Goal: Task Accomplishment & Management: Manage account settings

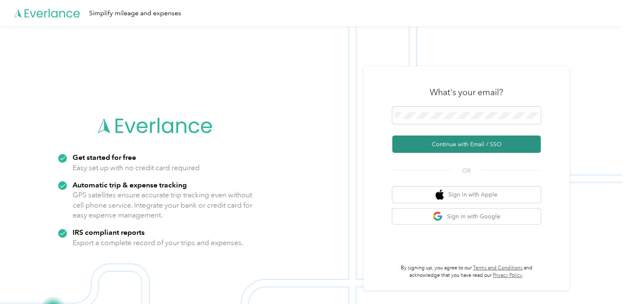
click at [454, 146] on button "Continue with Email / SSO" at bounding box center [466, 144] width 149 height 17
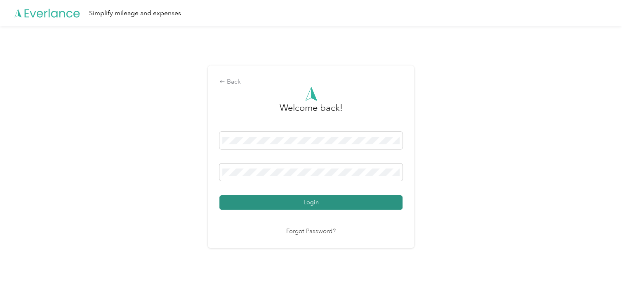
click at [330, 201] on button "Login" at bounding box center [310, 203] width 183 height 14
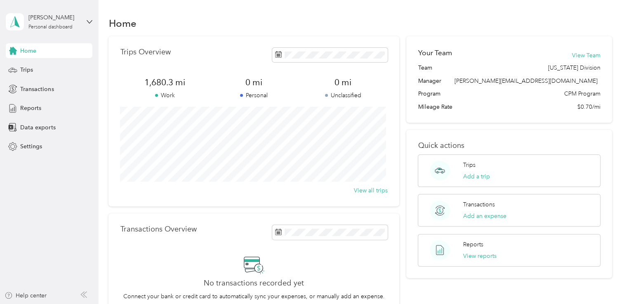
scroll to position [106, 0]
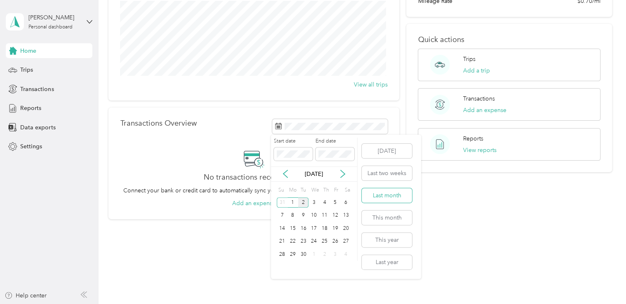
click at [376, 194] on button "Last month" at bounding box center [387, 196] width 50 height 14
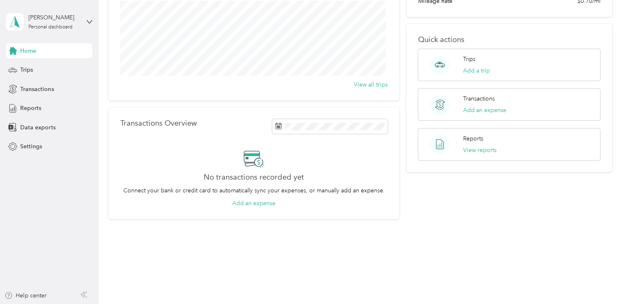
scroll to position [0, 0]
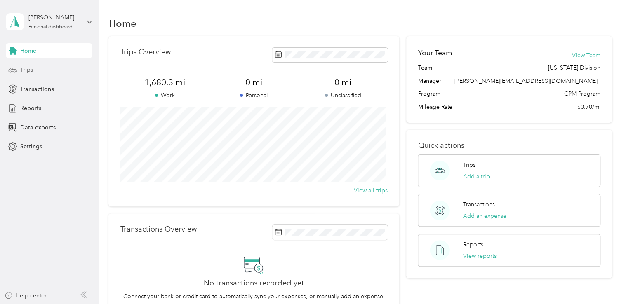
click at [38, 72] on div "Trips" at bounding box center [49, 70] width 87 height 15
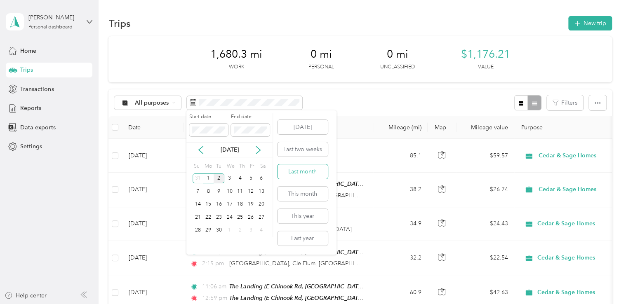
click at [290, 172] on button "Last month" at bounding box center [303, 172] width 50 height 14
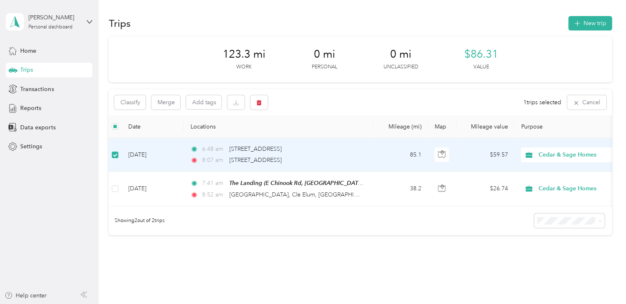
click at [318, 98] on div "Classify Merge Add tags 1 trips selected Cancel" at bounding box center [359, 103] width 503 height 26
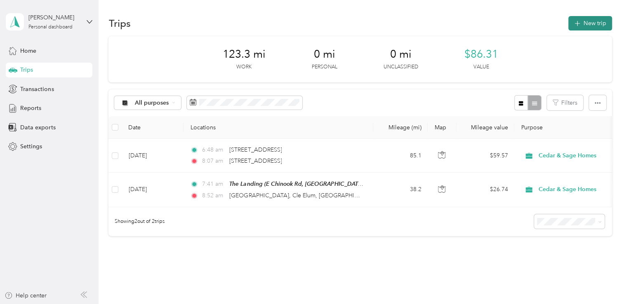
click at [589, 24] on button "New trip" at bounding box center [590, 23] width 44 height 14
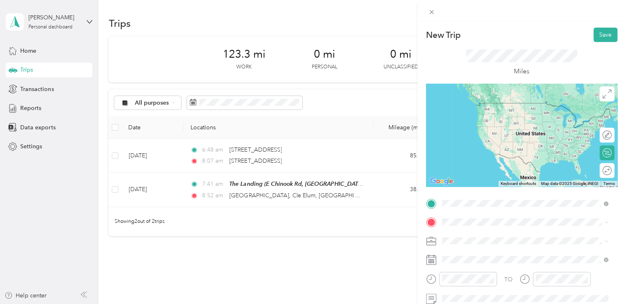
click at [483, 237] on span "[STREET_ADDRESS][US_STATE]" at bounding box center [498, 233] width 83 height 7
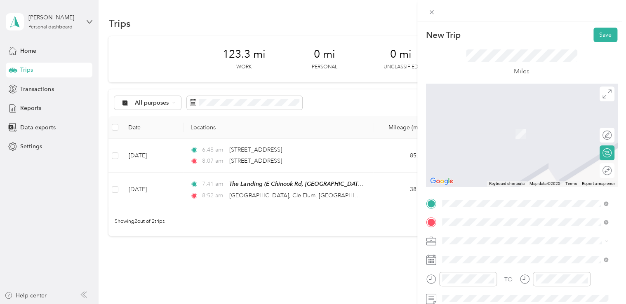
click at [502, 126] on span "[STREET_ADDRESS][US_STATE]" at bounding box center [498, 121] width 83 height 7
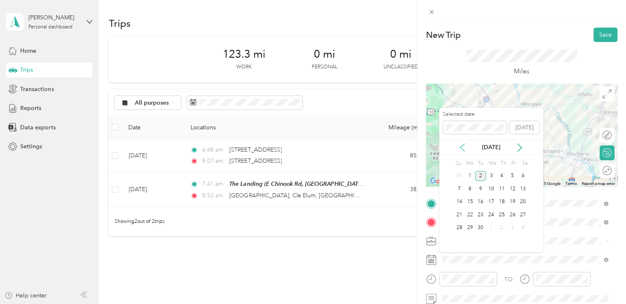
click at [464, 149] on icon at bounding box center [462, 148] width 8 height 8
click at [516, 185] on div "8" at bounding box center [512, 189] width 11 height 10
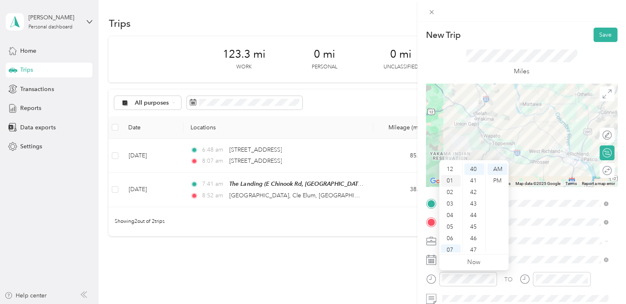
click at [454, 183] on div "01" at bounding box center [451, 181] width 20 height 12
click at [476, 167] on div "00" at bounding box center [474, 170] width 20 height 12
click at [498, 179] on div "PM" at bounding box center [498, 181] width 20 height 12
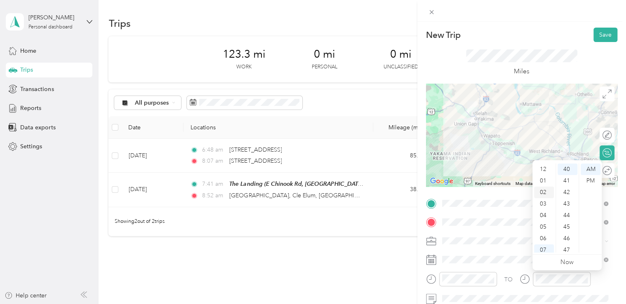
click at [544, 192] on div "02" at bounding box center [544, 193] width 20 height 12
click at [589, 181] on div "PM" at bounding box center [591, 181] width 20 height 12
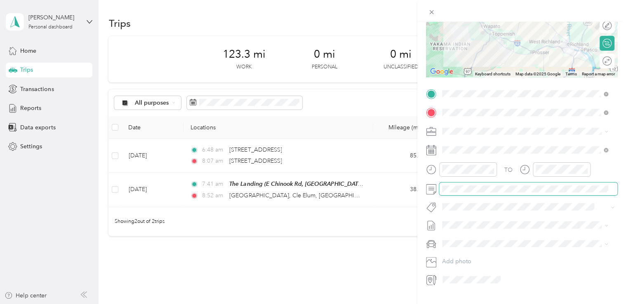
scroll to position [128, 0]
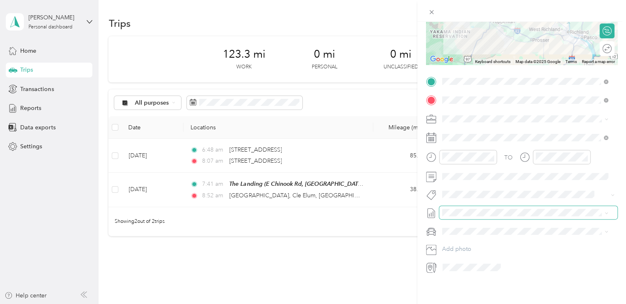
click at [469, 304] on div "New Trip Save This trip cannot be edited because it is either under review, app…" at bounding box center [311, 304] width 622 height 0
click at [603, 210] on span at bounding box center [605, 213] width 7 height 6
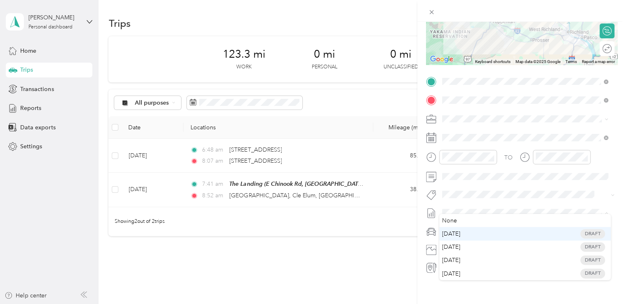
click at [489, 233] on span "[DATE] Draft" at bounding box center [525, 233] width 160 height 7
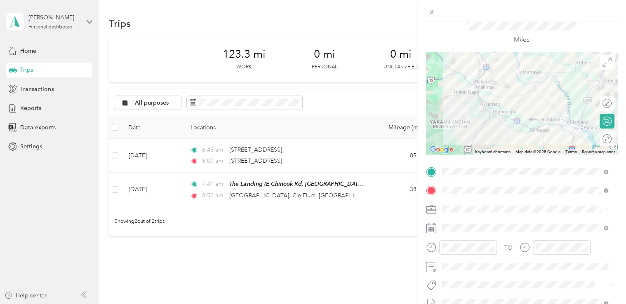
scroll to position [0, 0]
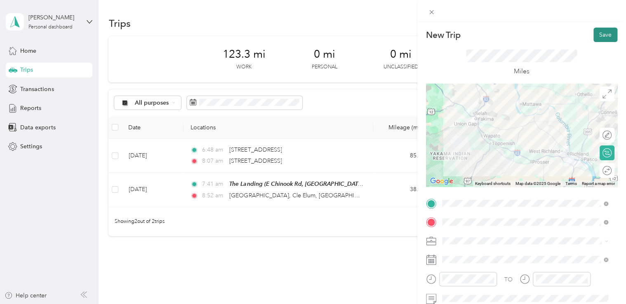
click at [601, 34] on button "Save" at bounding box center [606, 35] width 24 height 14
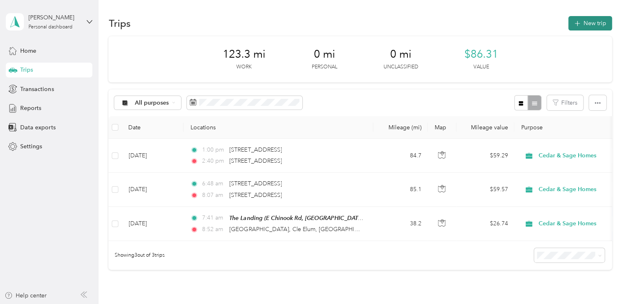
click at [593, 22] on button "New trip" at bounding box center [590, 23] width 44 height 14
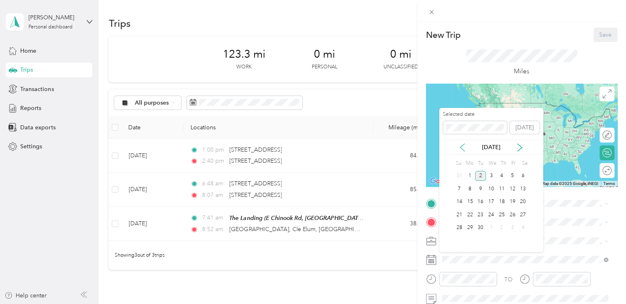
click at [466, 145] on icon at bounding box center [462, 148] width 8 height 8
click at [482, 192] on div "5" at bounding box center [480, 189] width 11 height 10
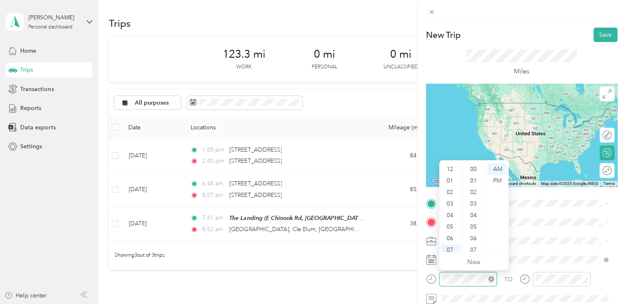
scroll to position [50, 0]
click at [449, 236] on div "10" at bounding box center [451, 236] width 20 height 12
click at [473, 250] on div "30" at bounding box center [474, 251] width 20 height 12
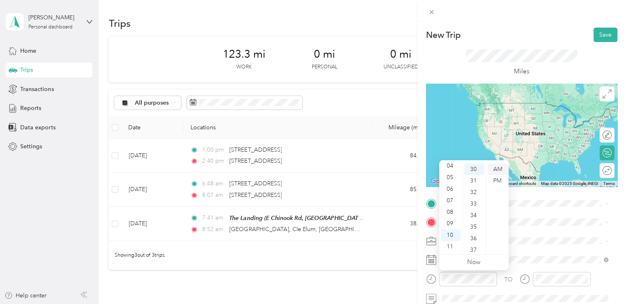
click at [493, 167] on div "AM" at bounding box center [498, 170] width 20 height 12
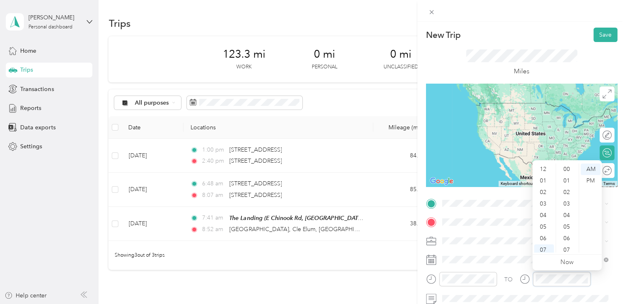
scroll to position [50, 0]
click at [545, 250] on div "11" at bounding box center [544, 247] width 20 height 12
click at [566, 250] on div "30" at bounding box center [568, 251] width 20 height 12
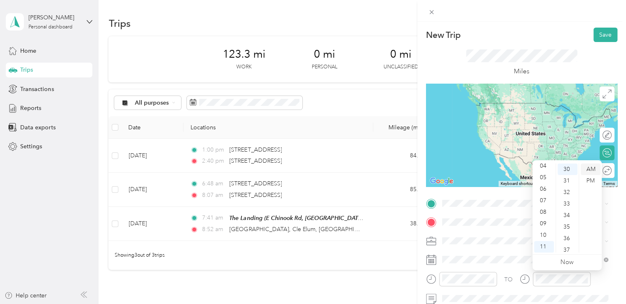
click at [589, 168] on div "AM" at bounding box center [591, 170] width 20 height 12
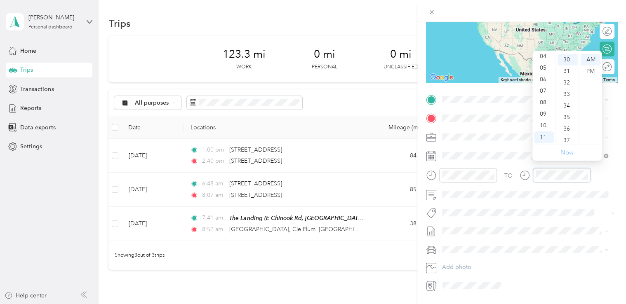
scroll to position [110, 0]
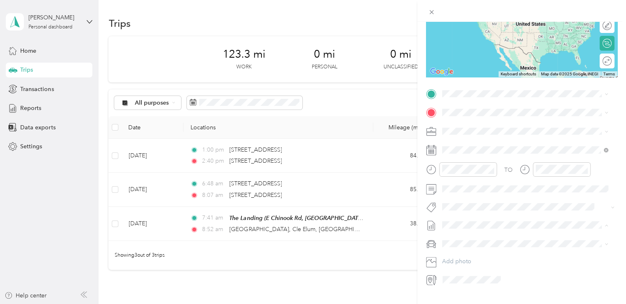
click at [484, 255] on li "[DATE] Draft" at bounding box center [525, 251] width 172 height 13
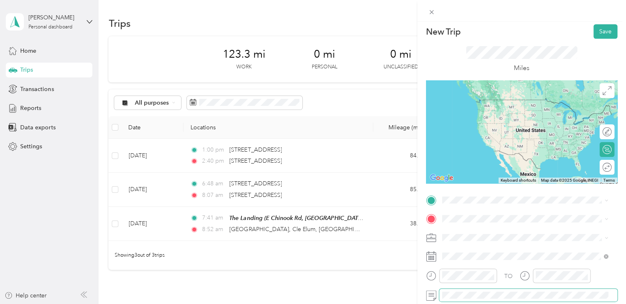
scroll to position [0, 0]
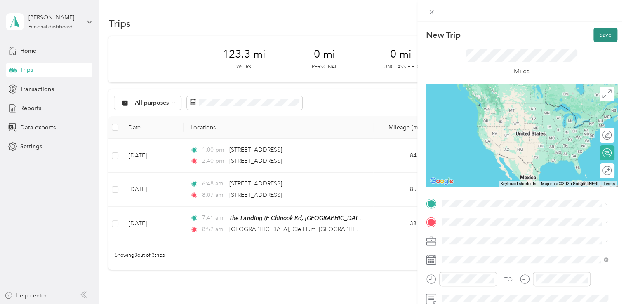
click at [595, 36] on button "Save" at bounding box center [606, 35] width 24 height 14
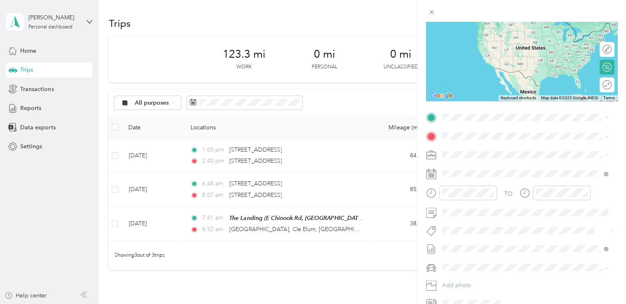
scroll to position [110, 0]
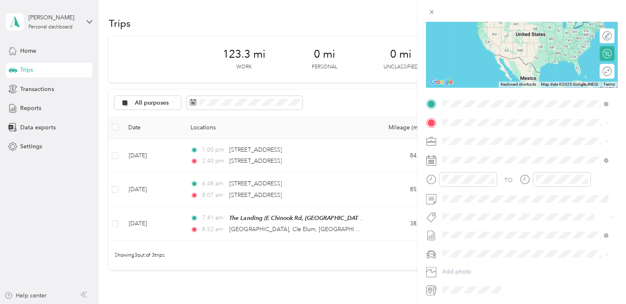
click at [479, 137] on span "[GEOGRAPHIC_DATA] [GEOGRAPHIC_DATA][US_STATE], [GEOGRAPHIC_DATA]" at bounding box center [531, 141] width 148 height 22
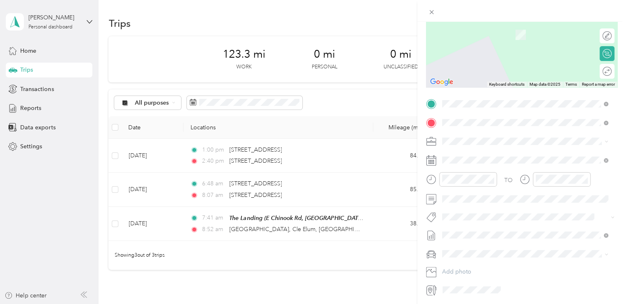
click at [483, 159] on div "The Landing E Chinook Rd, [GEOGRAPHIC_DATA], [GEOGRAPHIC_DATA], [GEOGRAPHIC_DAT…" at bounding box center [531, 172] width 148 height 43
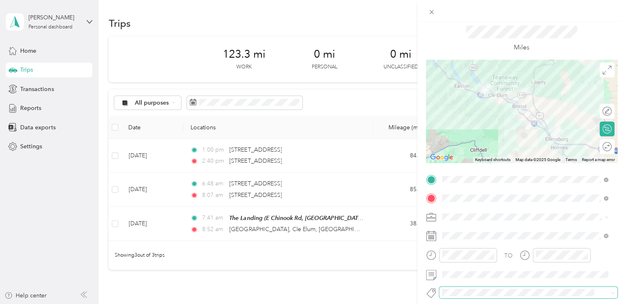
scroll to position [0, 0]
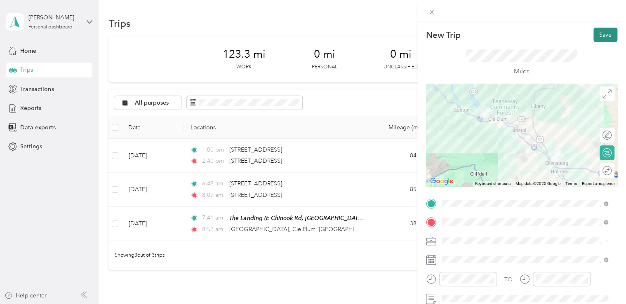
click at [600, 34] on button "Save" at bounding box center [606, 35] width 24 height 14
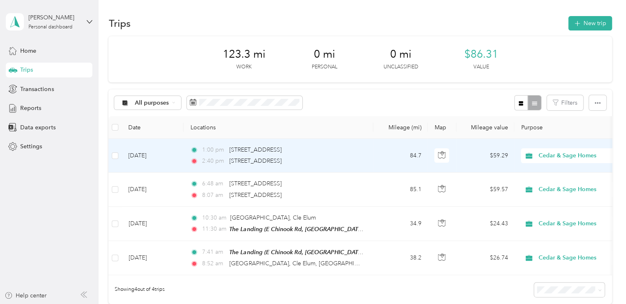
click at [363, 154] on div "1:00 pm [STREET_ADDRESS]" at bounding box center [276, 150] width 173 height 9
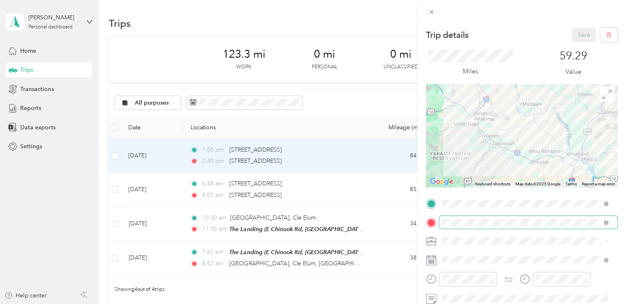
scroll to position [110, 0]
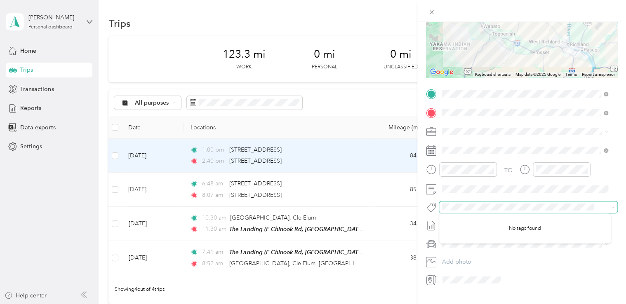
click at [608, 208] on span at bounding box center [611, 208] width 7 height 6
click at [562, 297] on div "Trip details Save This trip cannot be edited because it is either under review,…" at bounding box center [521, 174] width 209 height 304
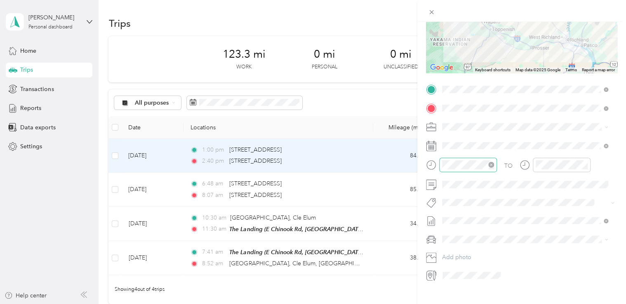
scroll to position [128, 0]
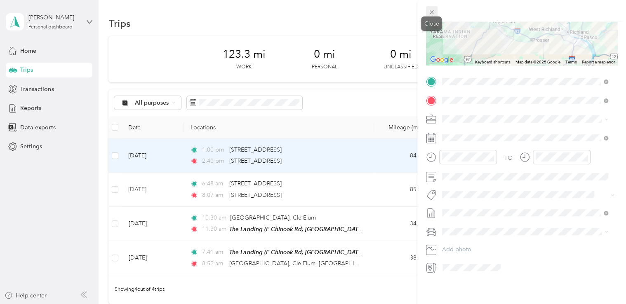
click at [436, 9] on span at bounding box center [432, 12] width 12 height 12
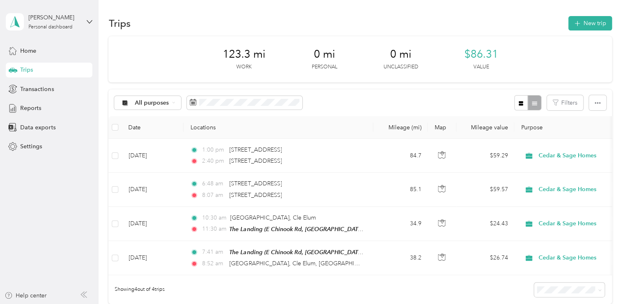
click at [394, 15] on div "Trips New trip" at bounding box center [359, 22] width 503 height 17
click at [161, 103] on span "All purposes" at bounding box center [152, 103] width 34 height 6
click at [170, 62] on div "123.3 mi Work 0 mi Personal 0 mi Unclassified $86.31 Value" at bounding box center [359, 59] width 503 height 46
click at [595, 101] on icon "button" at bounding box center [598, 103] width 6 height 6
click at [524, 60] on div "123.3 mi Work 0 mi Personal 0 mi Unclassified $86.31 Value" at bounding box center [359, 59] width 503 height 46
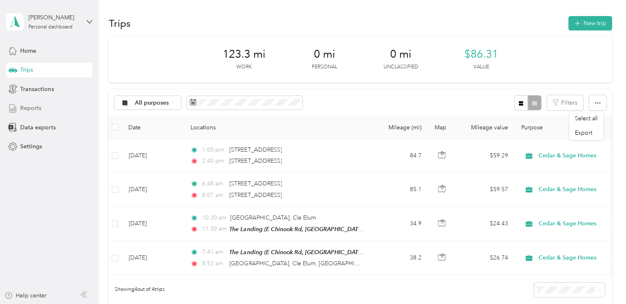
click at [26, 107] on span "Reports" at bounding box center [30, 108] width 21 height 9
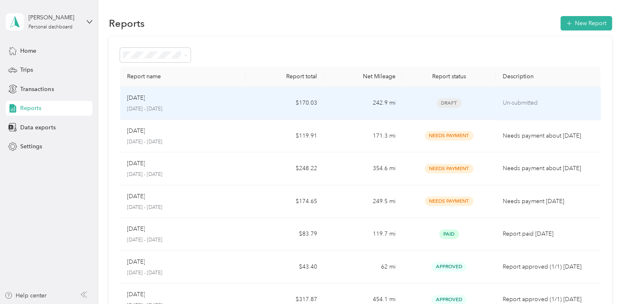
click at [243, 103] on td "Aug [DATE] - [DATE]" at bounding box center [182, 103] width 125 height 33
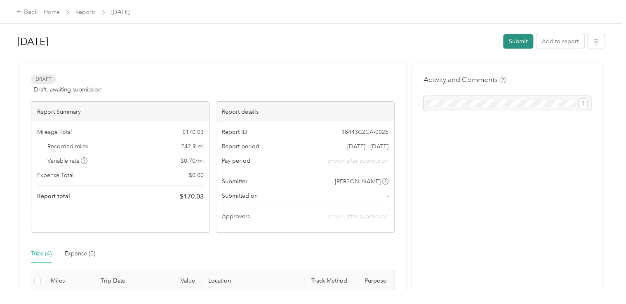
click at [515, 42] on button "Submit" at bounding box center [518, 41] width 30 height 14
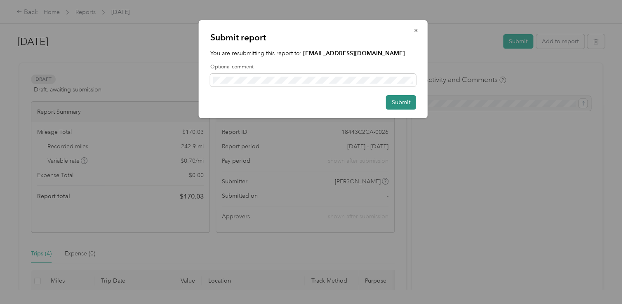
click at [396, 105] on button "Submit" at bounding box center [401, 102] width 30 height 14
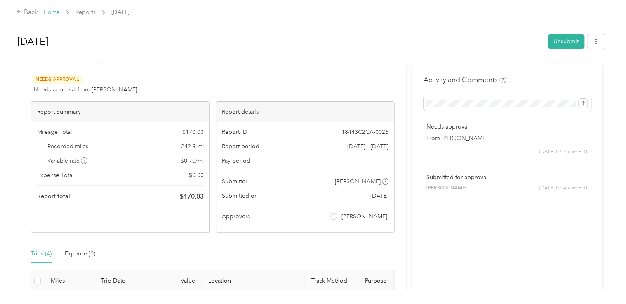
click at [53, 14] on link "Home" at bounding box center [52, 12] width 16 height 7
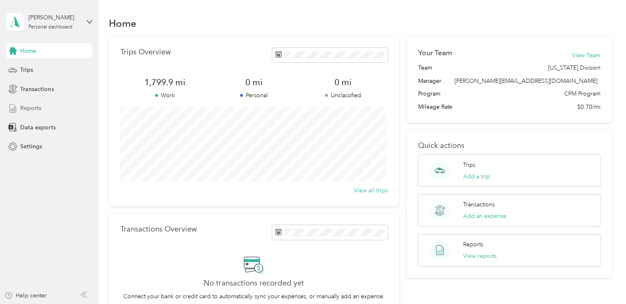
click at [38, 112] on span "Reports" at bounding box center [30, 108] width 21 height 9
